Goal: Information Seeking & Learning: Understand process/instructions

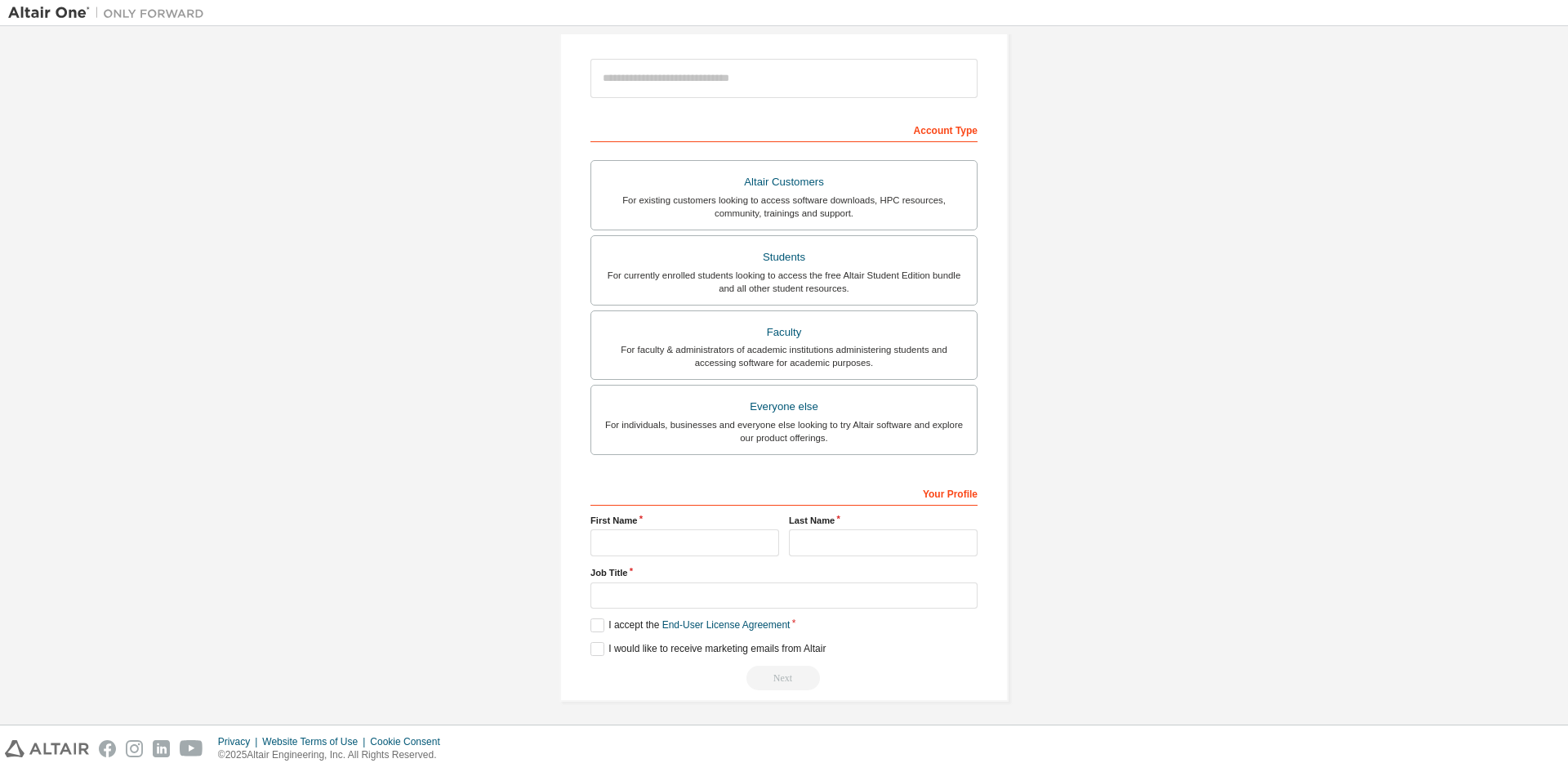
scroll to position [183, 0]
click at [680, 622] on link "End-User License Agreement" at bounding box center [727, 619] width 128 height 12
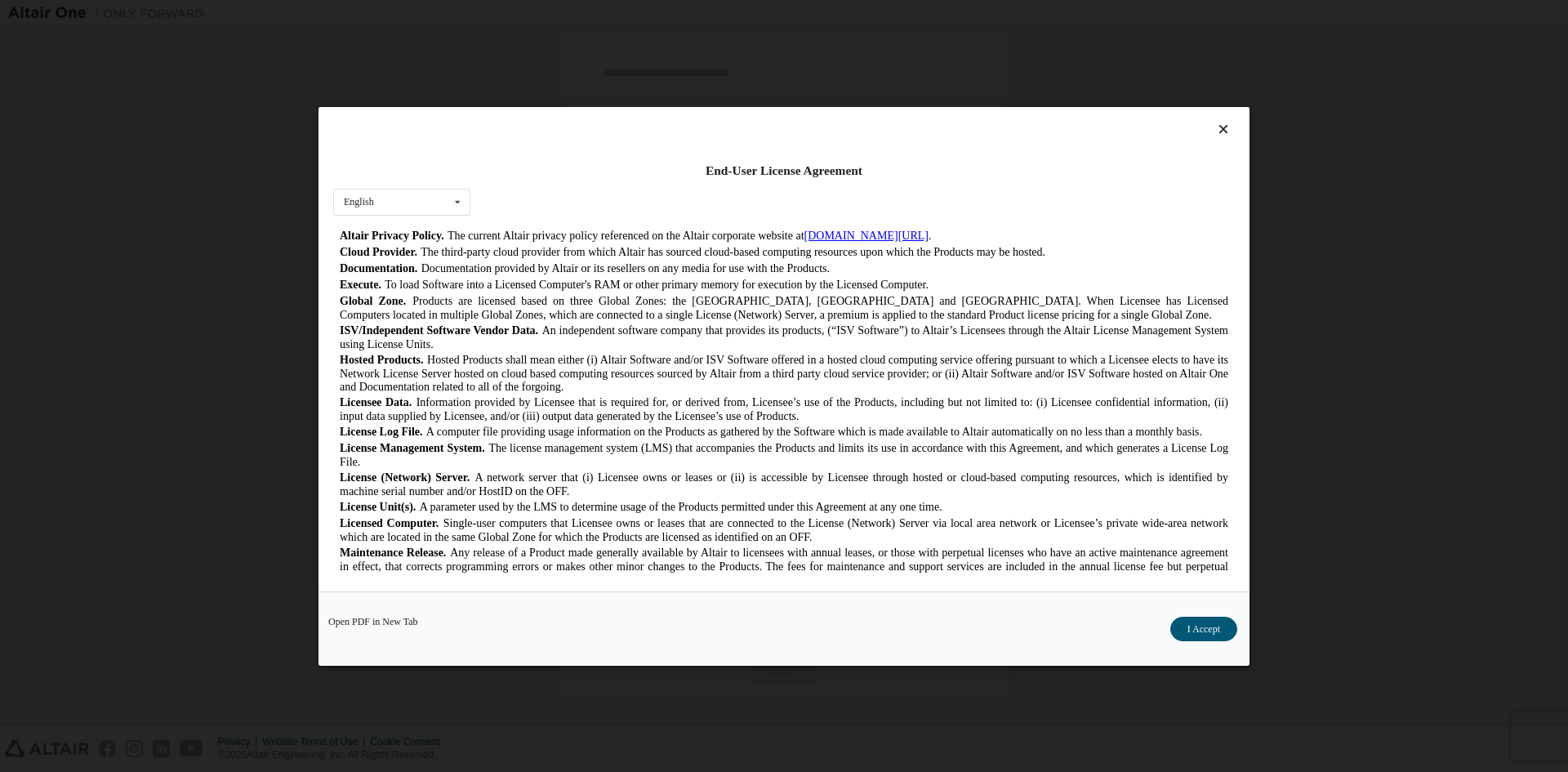
scroll to position [0, 0]
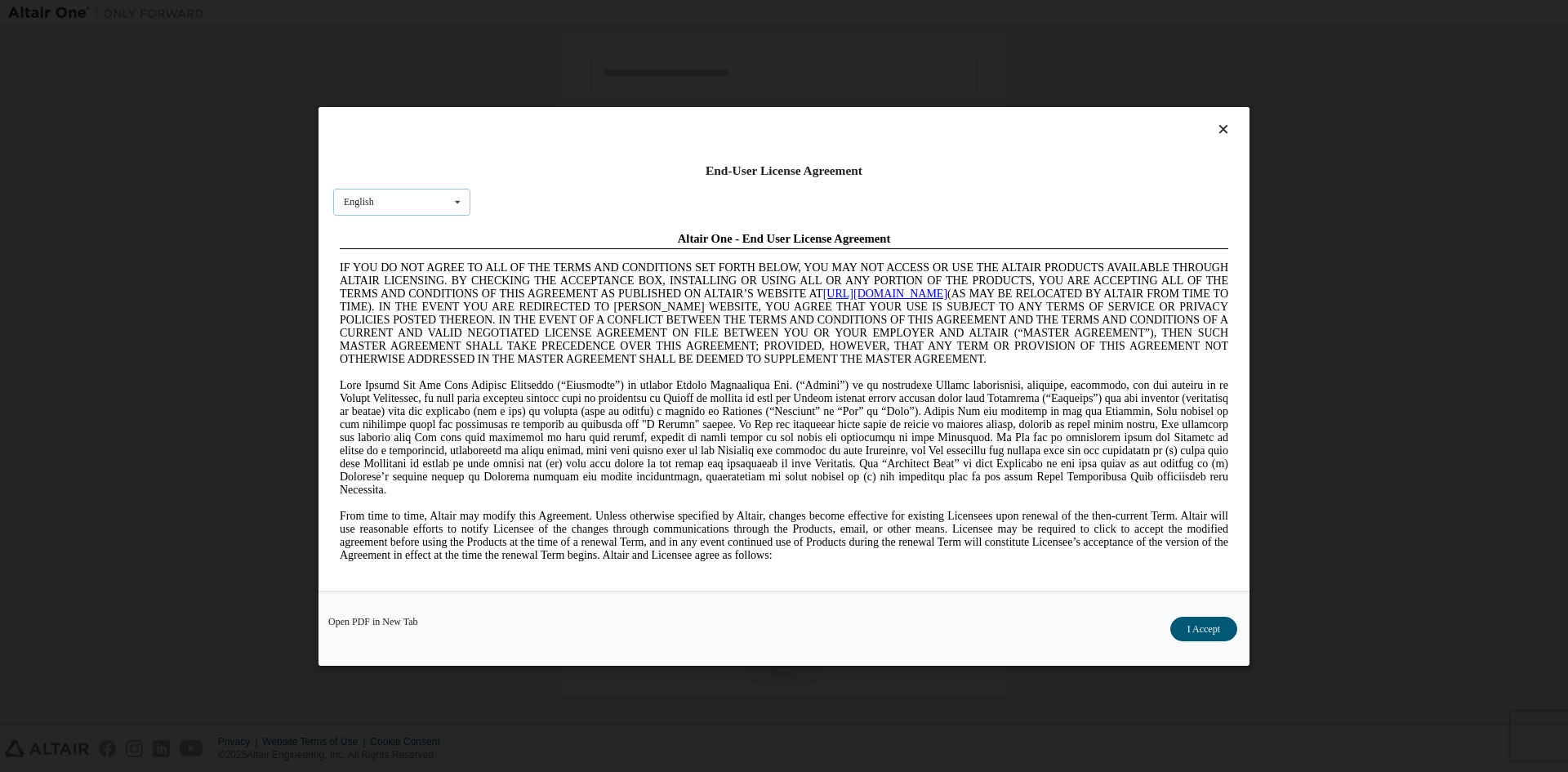
click at [455, 199] on icon at bounding box center [458, 202] width 21 height 25
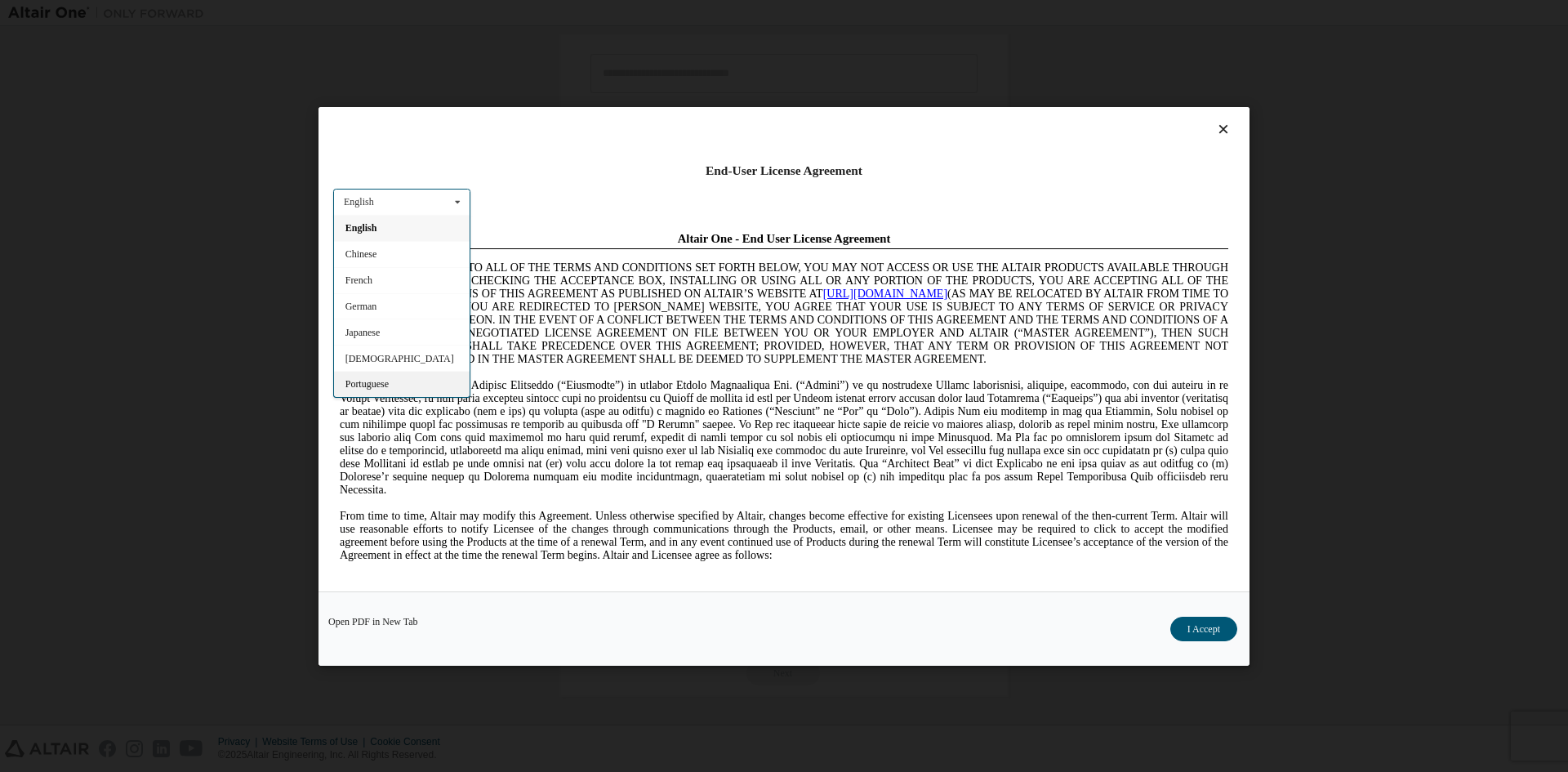
click at [360, 380] on span "Portuguese" at bounding box center [367, 383] width 43 height 12
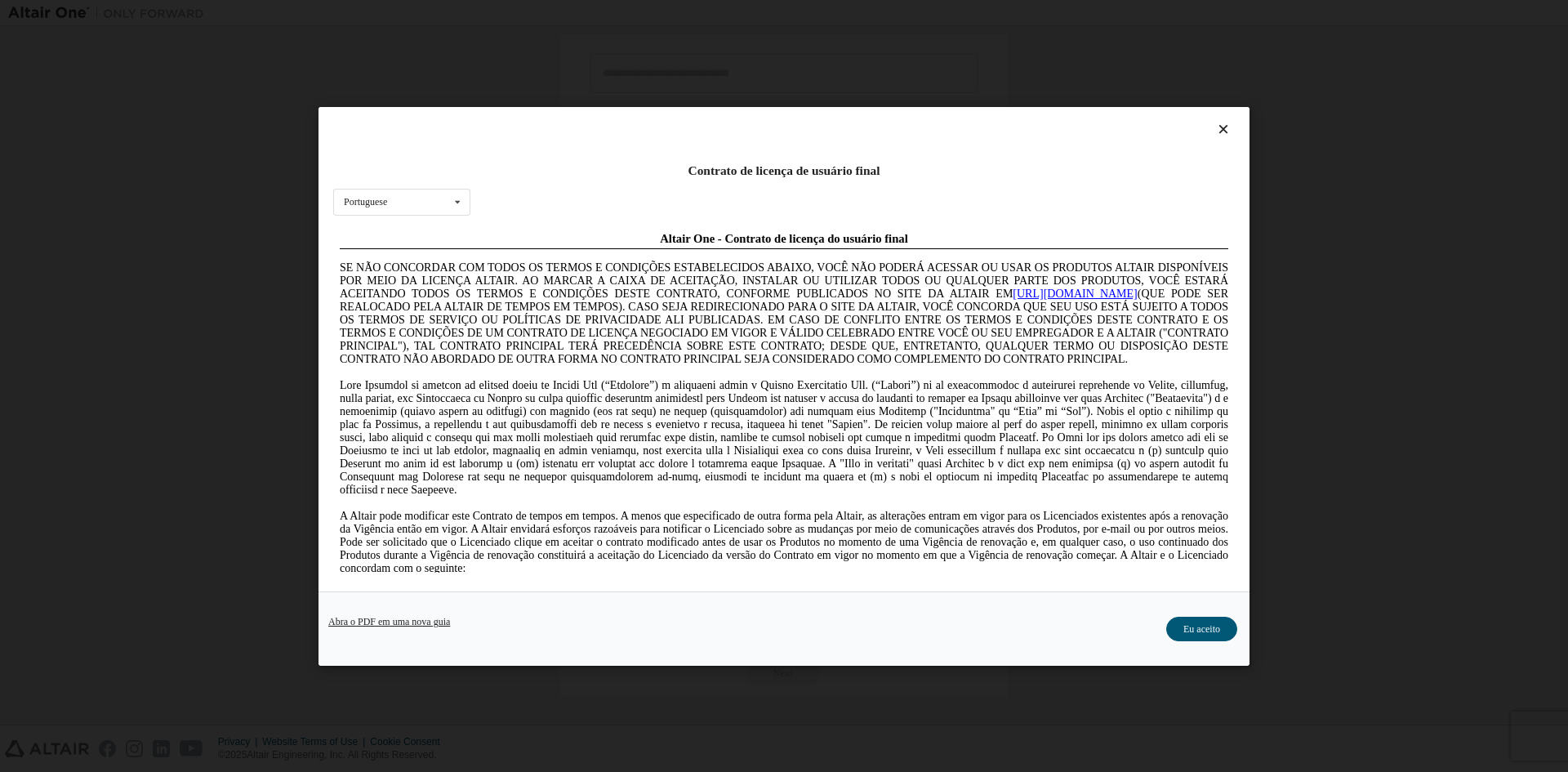
click at [420, 624] on link "Abra o PDF em uma nova guia" at bounding box center [389, 620] width 122 height 10
click at [463, 201] on icon at bounding box center [458, 202] width 21 height 25
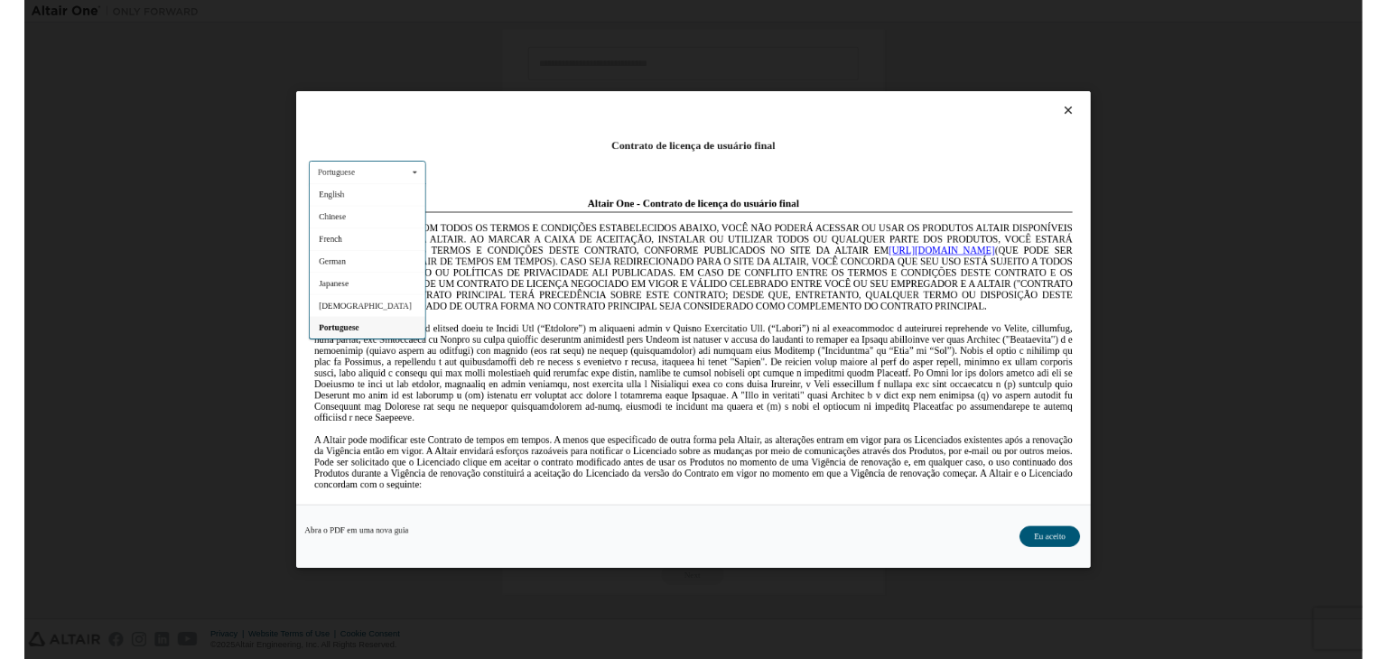
scroll to position [198, 0]
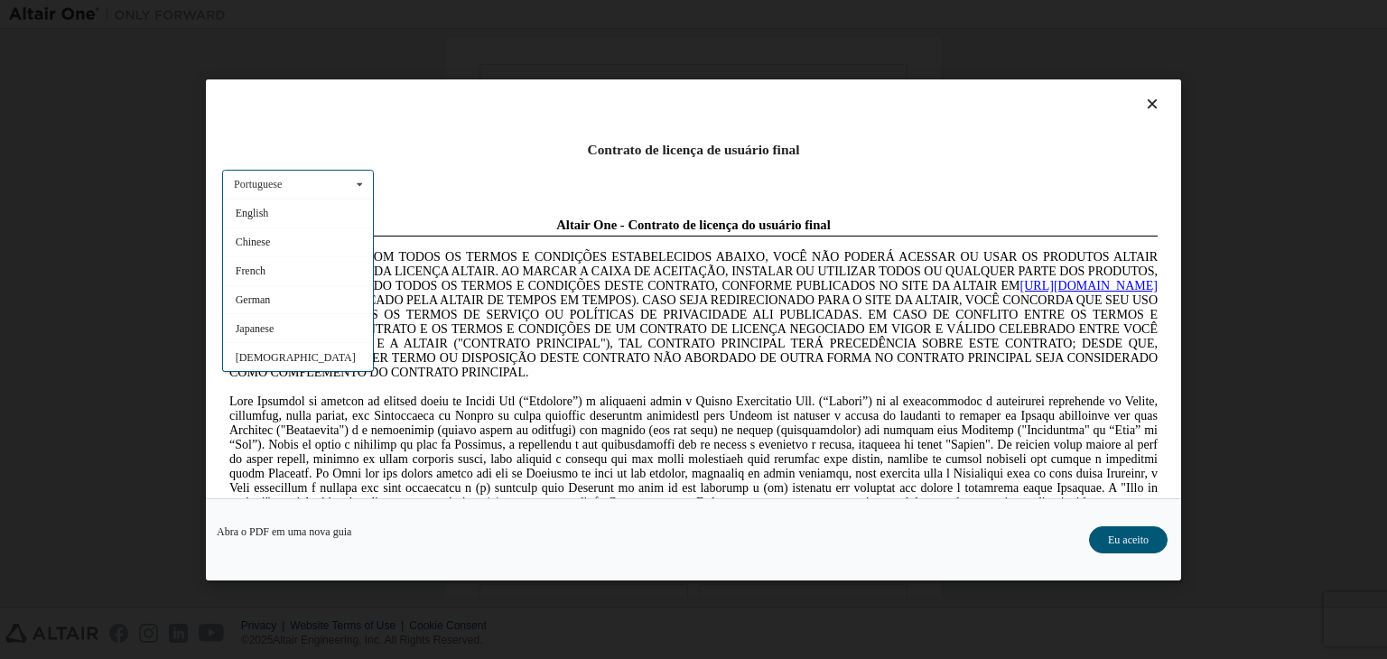
click at [1134, 93] on div "Contrato de licença de usuário final Portuguese English Chinese French German J…" at bounding box center [694, 288] width 976 height 419
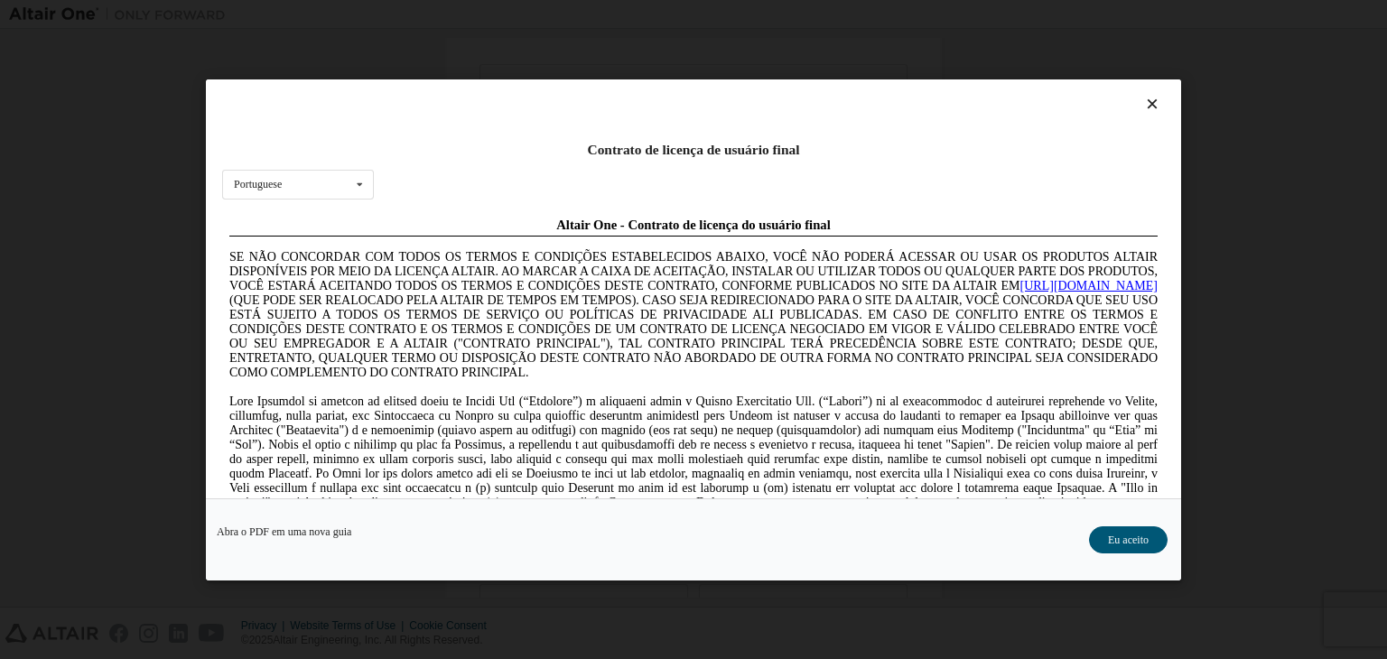
click at [1144, 106] on icon at bounding box center [1153, 104] width 19 height 16
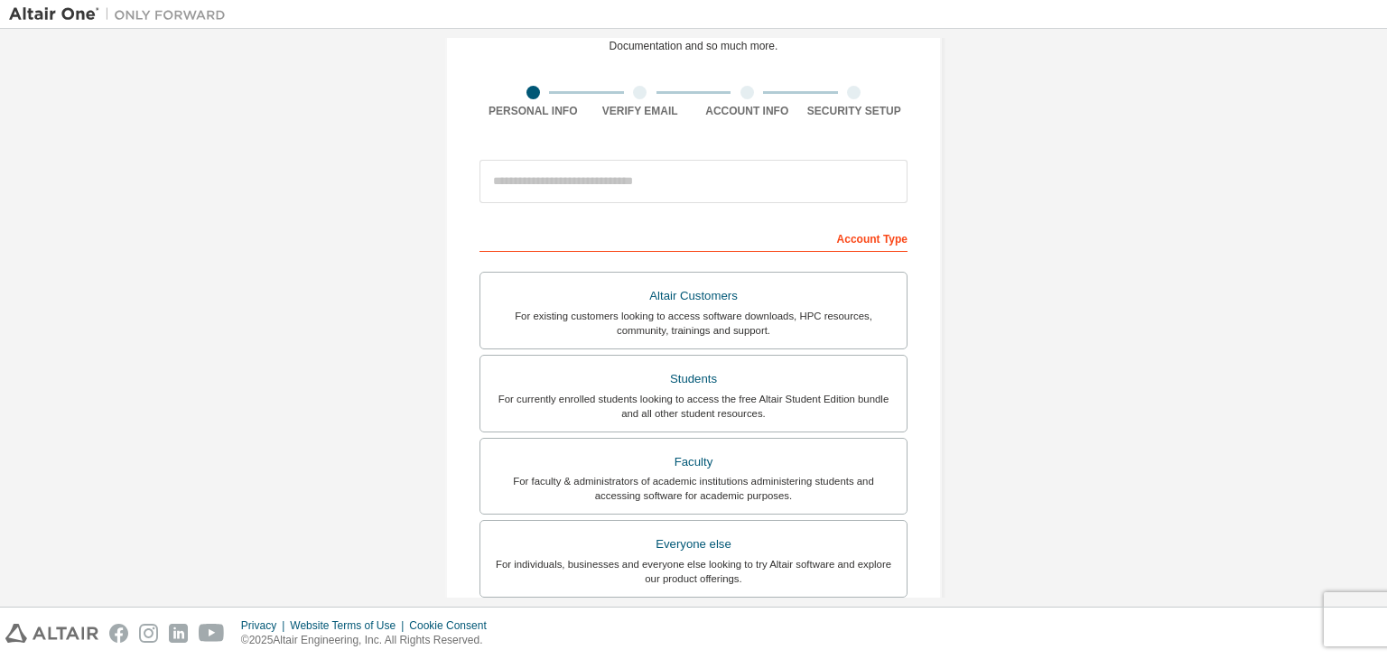
scroll to position [0, 0]
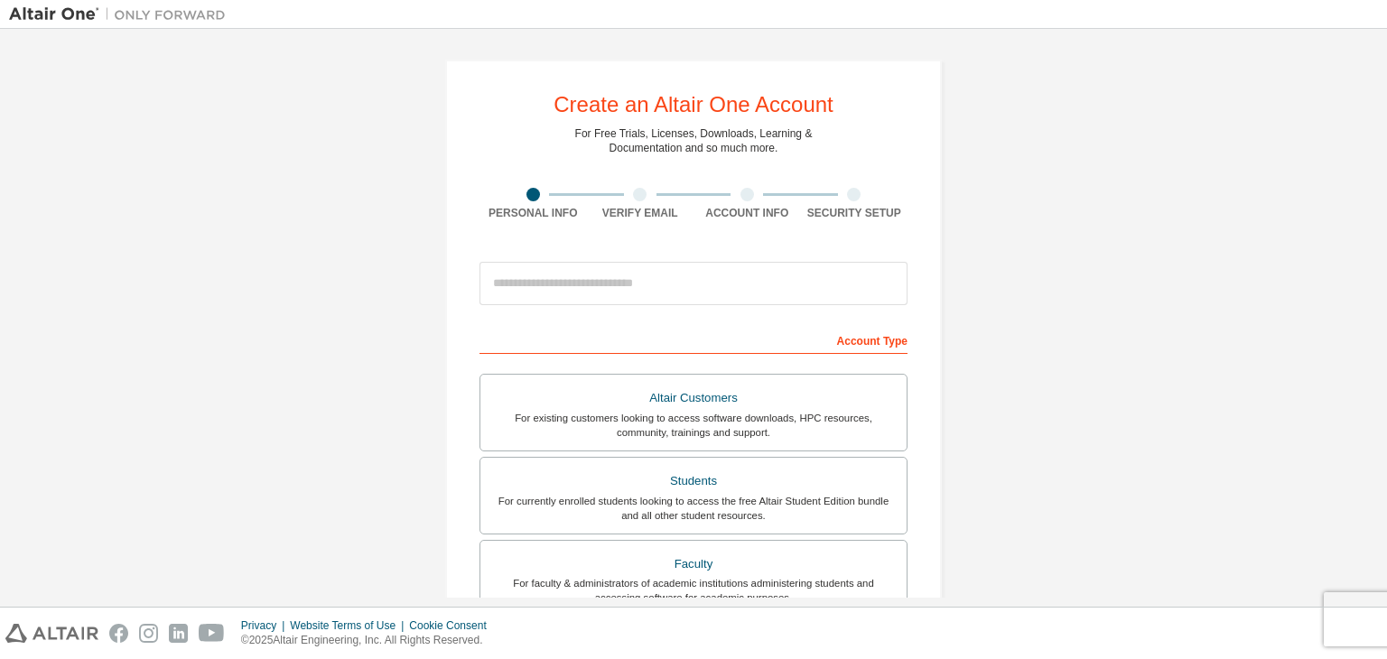
click at [76, 16] on img at bounding box center [122, 14] width 226 height 18
